Goal: Task Accomplishment & Management: Manage account settings

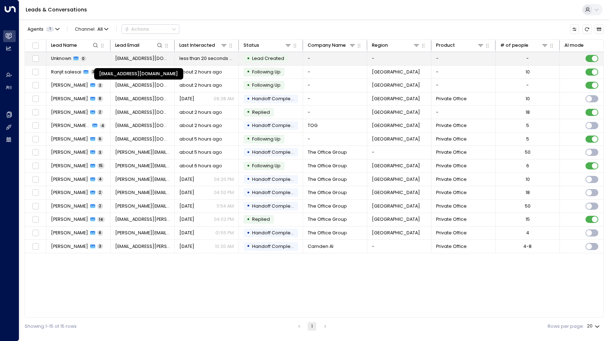
click at [125, 58] on span "charlie.home+testfriday2@gmail.com" at bounding box center [142, 58] width 55 height 6
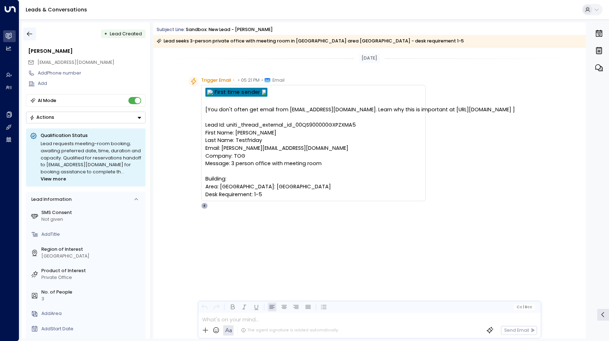
click at [29, 34] on icon "button" at bounding box center [29, 34] width 5 height 5
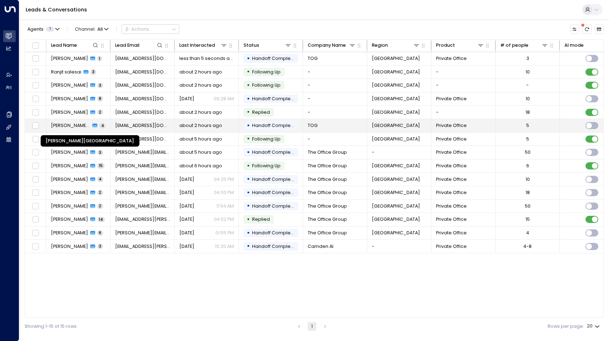
click at [76, 126] on span "[PERSON_NAME][GEOGRAPHIC_DATA]" at bounding box center [71, 125] width 40 height 6
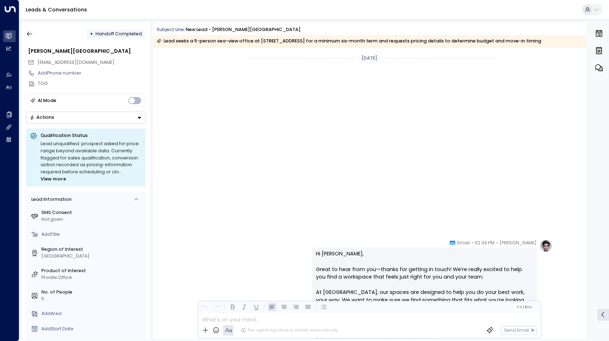
scroll to position [636, 0]
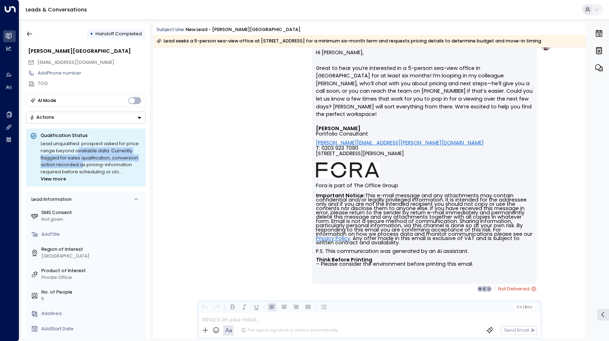
drag, startPoint x: 77, startPoint y: 153, endPoint x: 79, endPoint y: 161, distance: 8.7
click at [79, 161] on div "Lead unqualified: prospect asked for price range beyond available data. Current…" at bounding box center [91, 161] width 101 height 42
drag, startPoint x: 79, startPoint y: 161, endPoint x: 58, endPoint y: 179, distance: 28.1
click at [58, 179] on span "View more" at bounding box center [53, 178] width 25 height 7
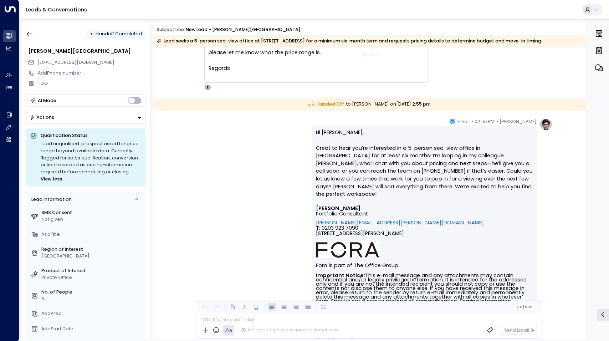
scroll to position [570, 0]
click at [32, 34] on icon "button" at bounding box center [29, 33] width 7 height 7
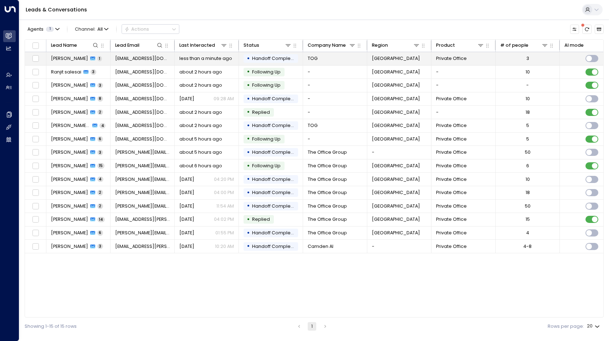
click at [65, 57] on span "Charlie Testfriday" at bounding box center [69, 58] width 37 height 6
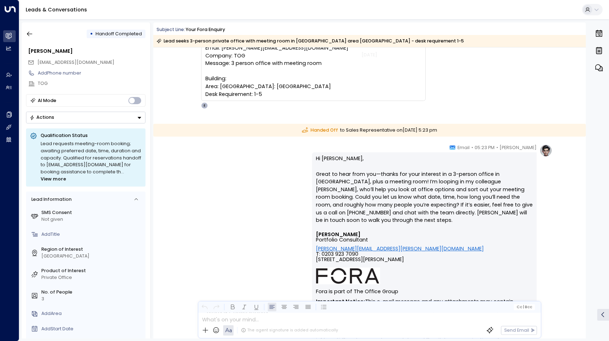
scroll to position [107, 0]
